Goal: Transaction & Acquisition: Purchase product/service

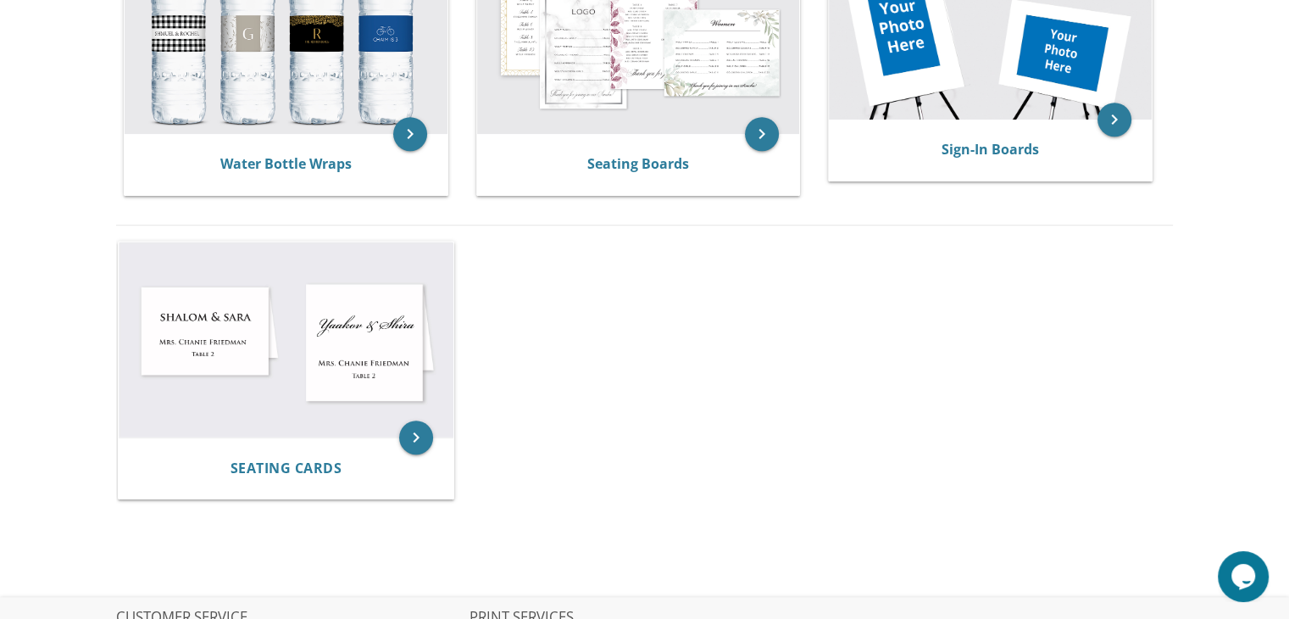
scroll to position [1006, 0]
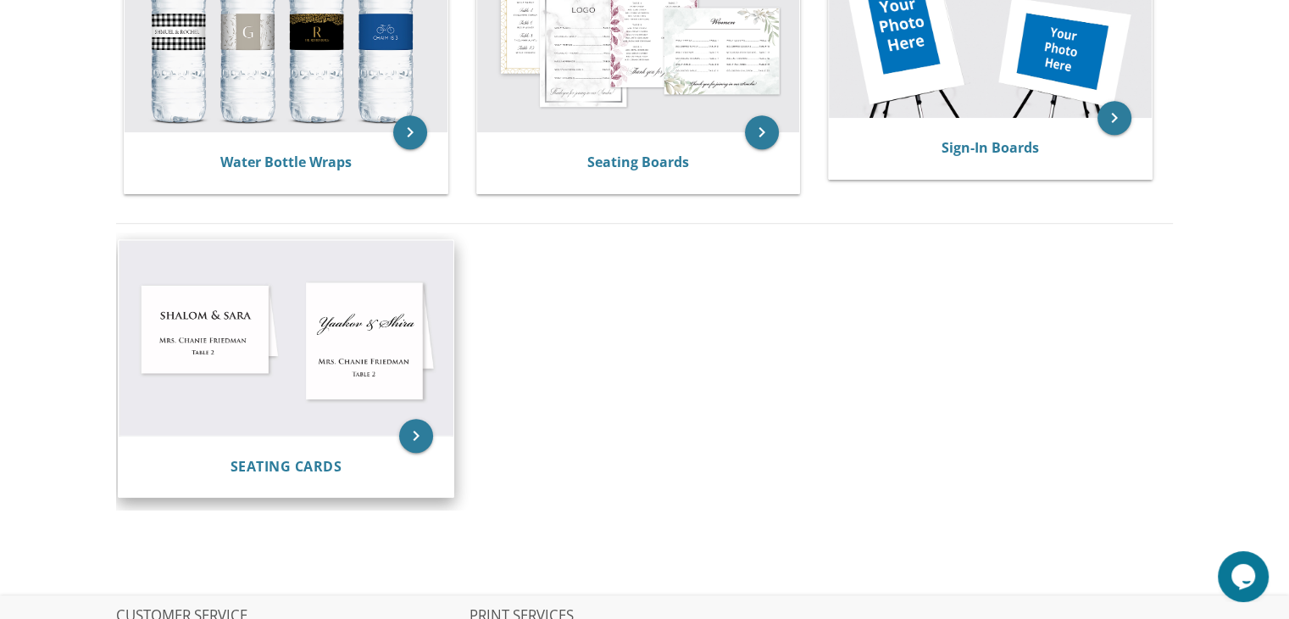
click at [328, 360] on img at bounding box center [287, 338] width 336 height 196
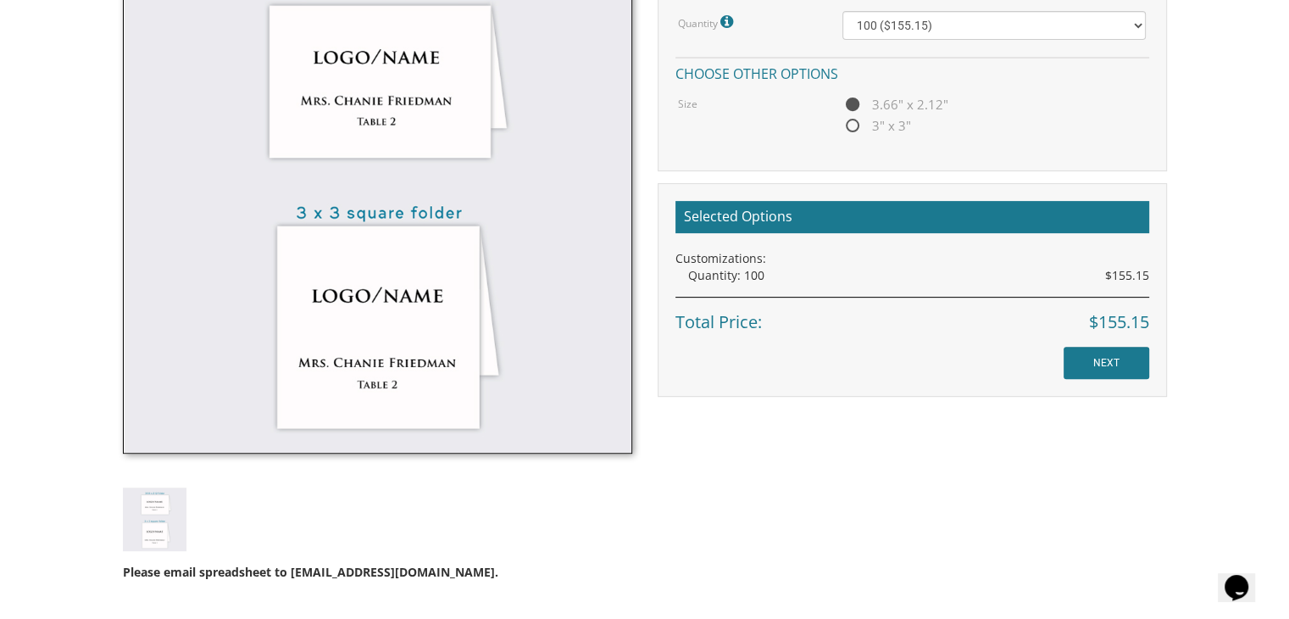
scroll to position [563, 0]
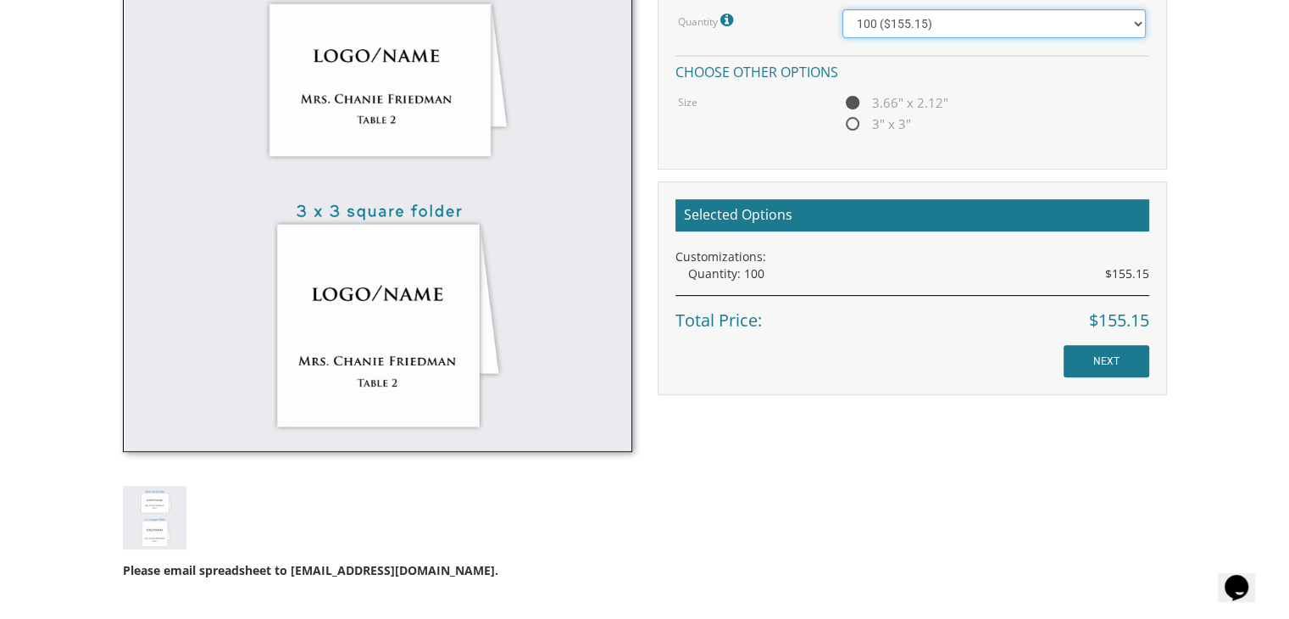
click at [1135, 23] on select "100 ($155.15) 200 ($172.55) 300 ($171.80) 400 ($191.75)" at bounding box center [993, 23] width 303 height 29
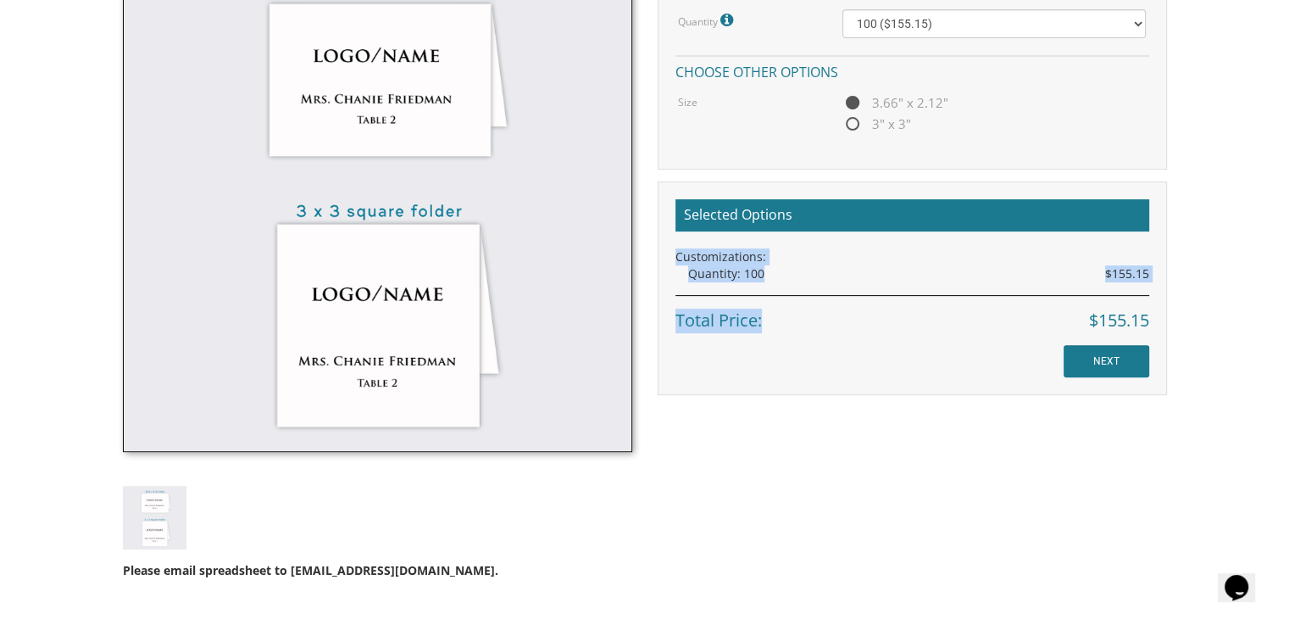
drag, startPoint x: 1283, startPoint y: 289, endPoint x: 1269, endPoint y: 196, distance: 94.2
click at [1269, 196] on body "My Cart {{shoppingcart.totalQuantityDisplay}} Total: {{shoppingcart.subtotal}} …" at bounding box center [644, 239] width 1289 height 1604
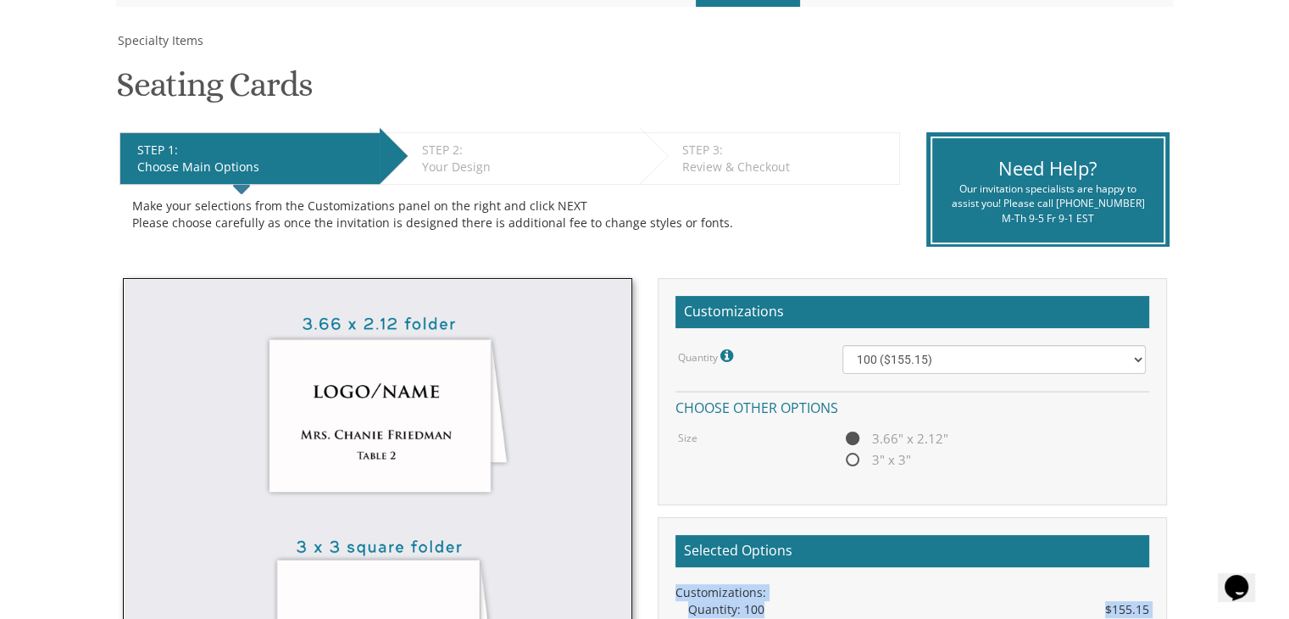
scroll to position [230, 0]
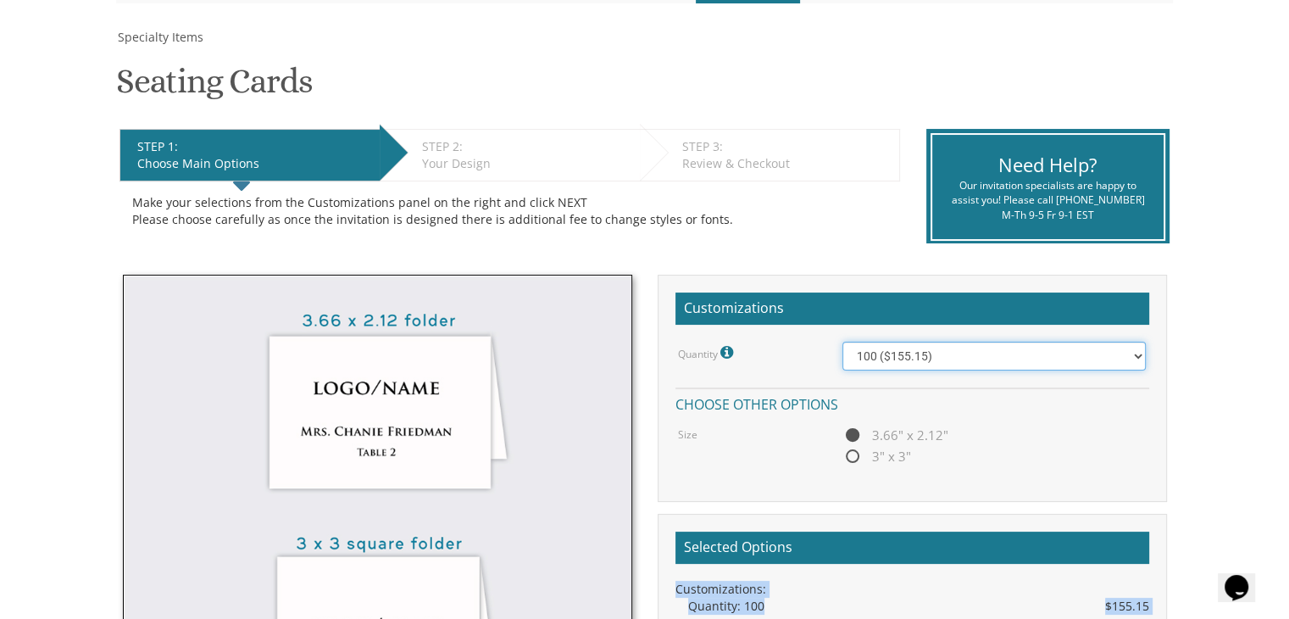
drag, startPoint x: 885, startPoint y: 363, endPoint x: 858, endPoint y: 349, distance: 30.0
click at [858, 349] on select "100 ($155.15) 200 ($172.55) 300 ($171.80) 400 ($191.75)" at bounding box center [993, 355] width 303 height 29
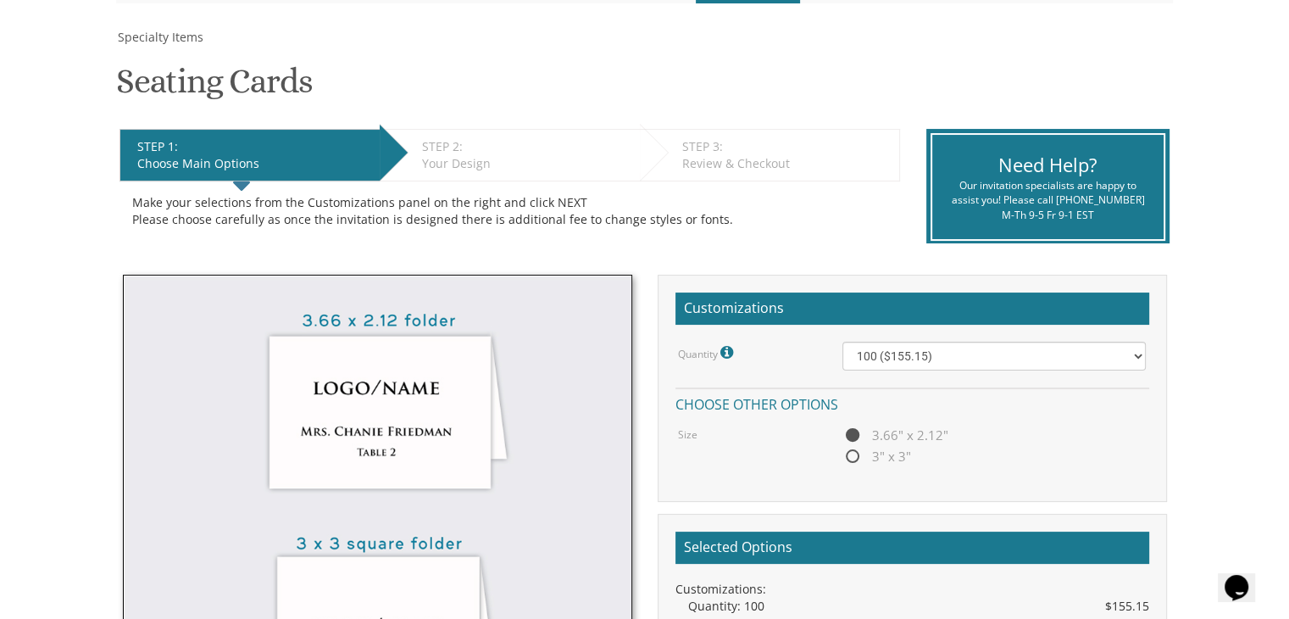
click at [959, 80] on div "Specialty Items Seating Cards SKU: sco STEP 1: EDIT Choose Main Options STEP 2:…" at bounding box center [644, 485] width 1057 height 912
